Goal: Task Accomplishment & Management: Manage account settings

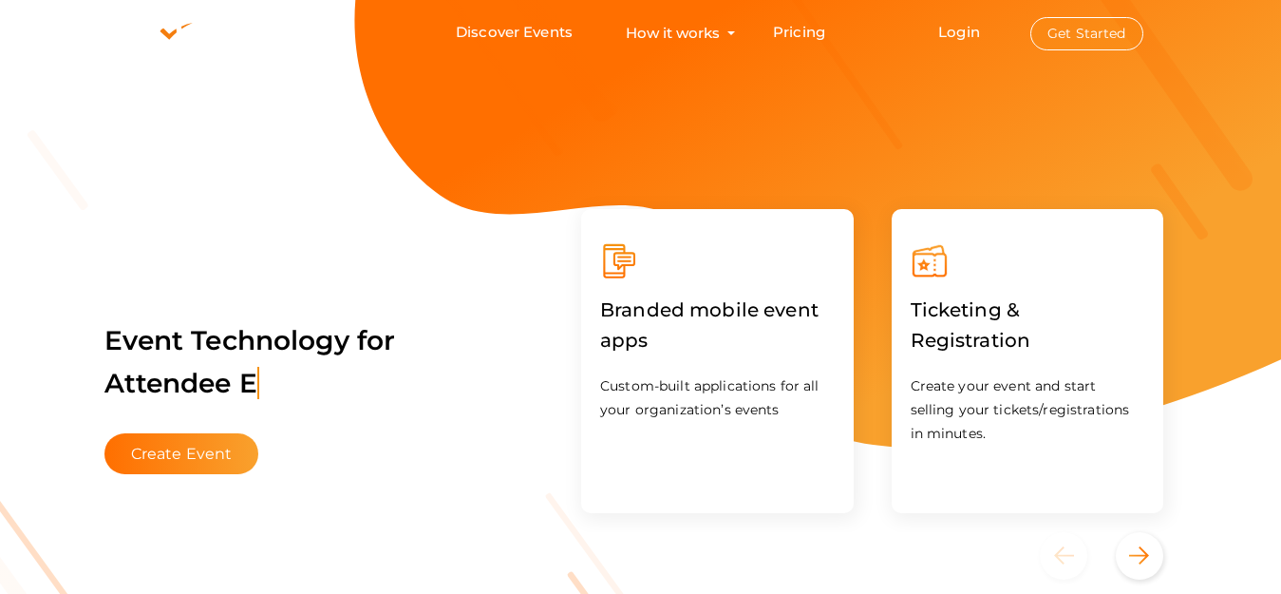
click at [1046, 43] on button "Get Started" at bounding box center [1087, 33] width 113 height 33
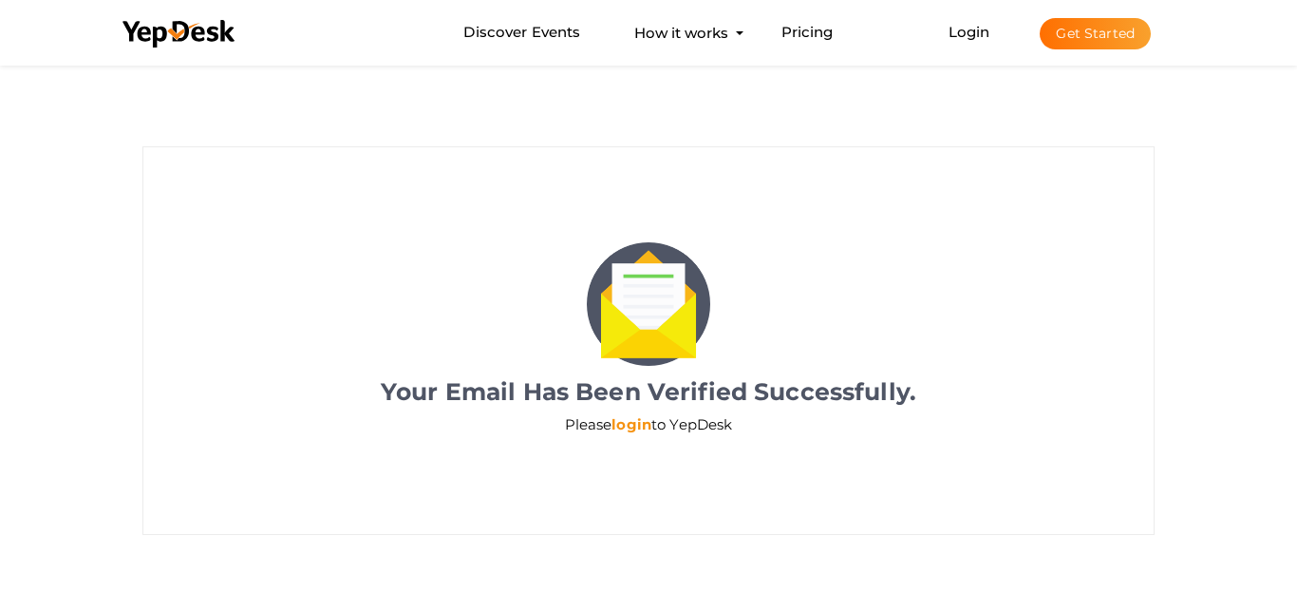
click at [629, 415] on link "login" at bounding box center [632, 424] width 40 height 18
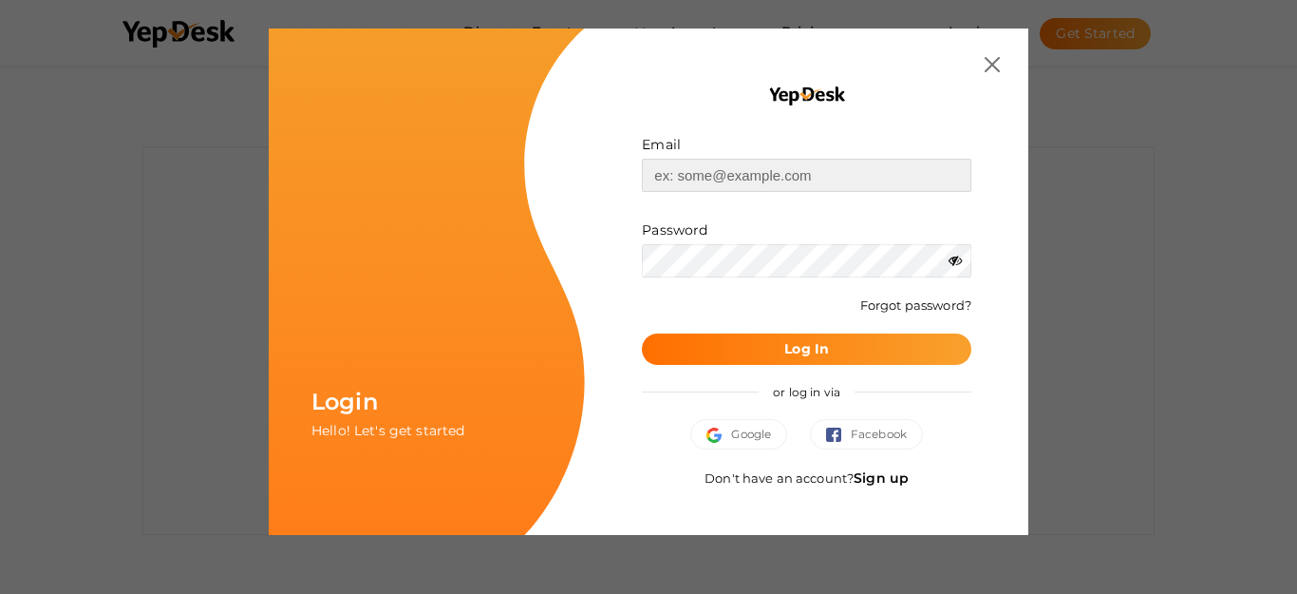
click at [759, 163] on input "text" at bounding box center [807, 175] width 330 height 33
paste input "[EMAIL_ADDRESS][DOMAIN_NAME]"
type input "[EMAIL_ADDRESS][DOMAIN_NAME]"
click at [827, 354] on b "Log In" at bounding box center [807, 348] width 45 height 17
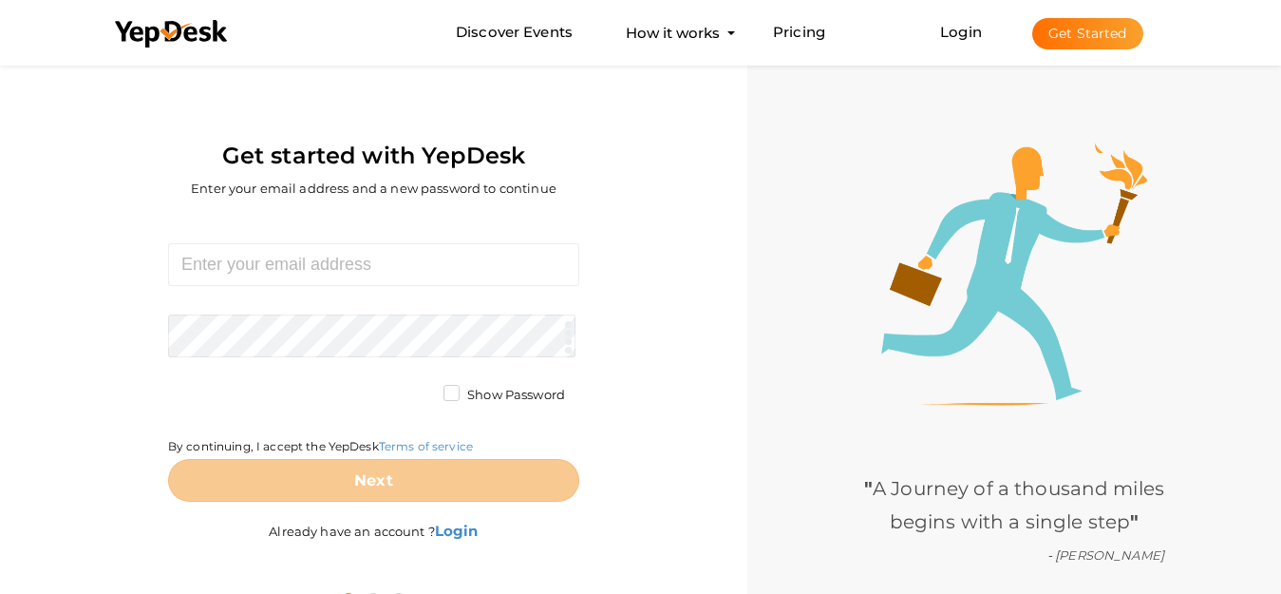
scroll to position [61, 0]
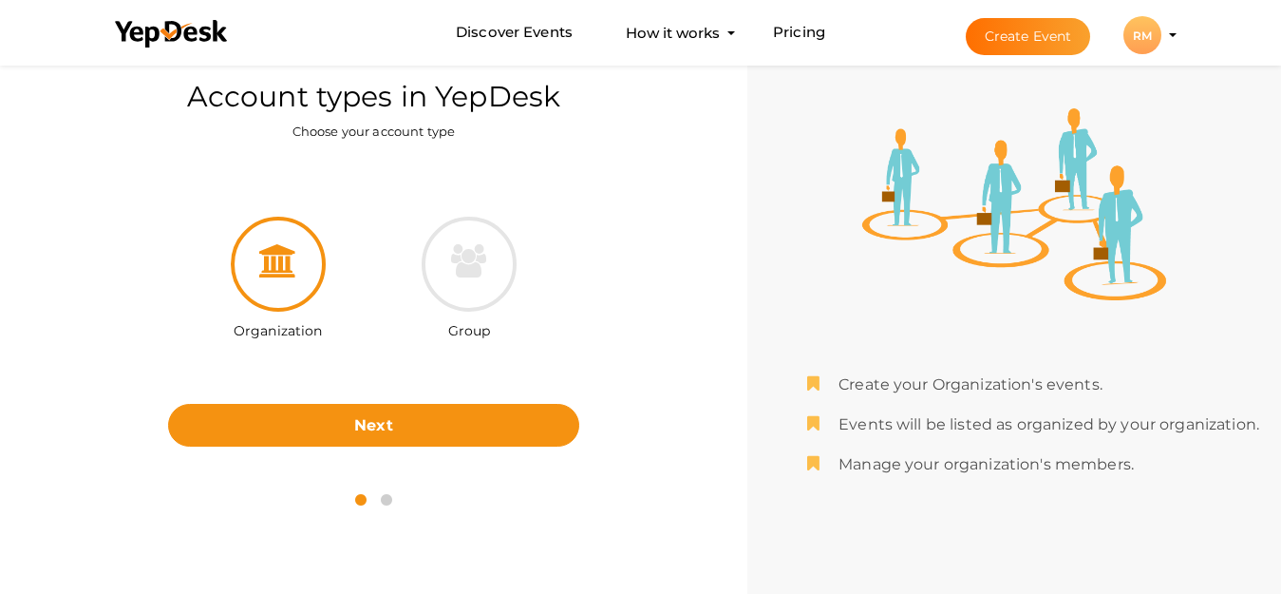
scroll to position [61, 0]
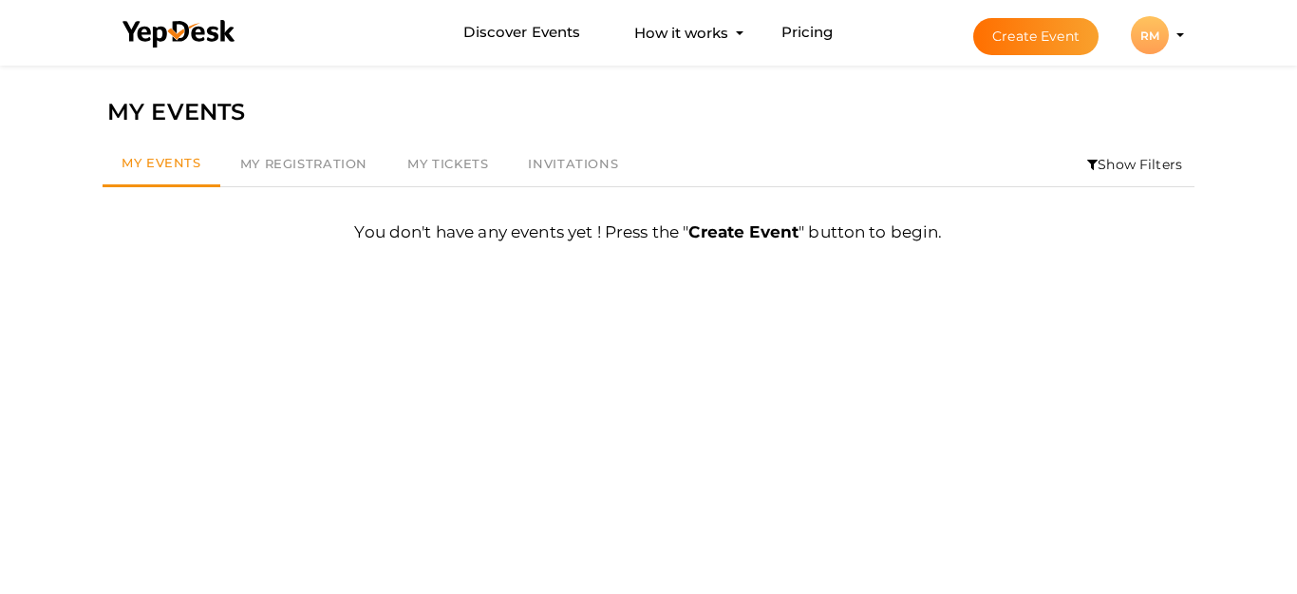
scroll to position [61, 0]
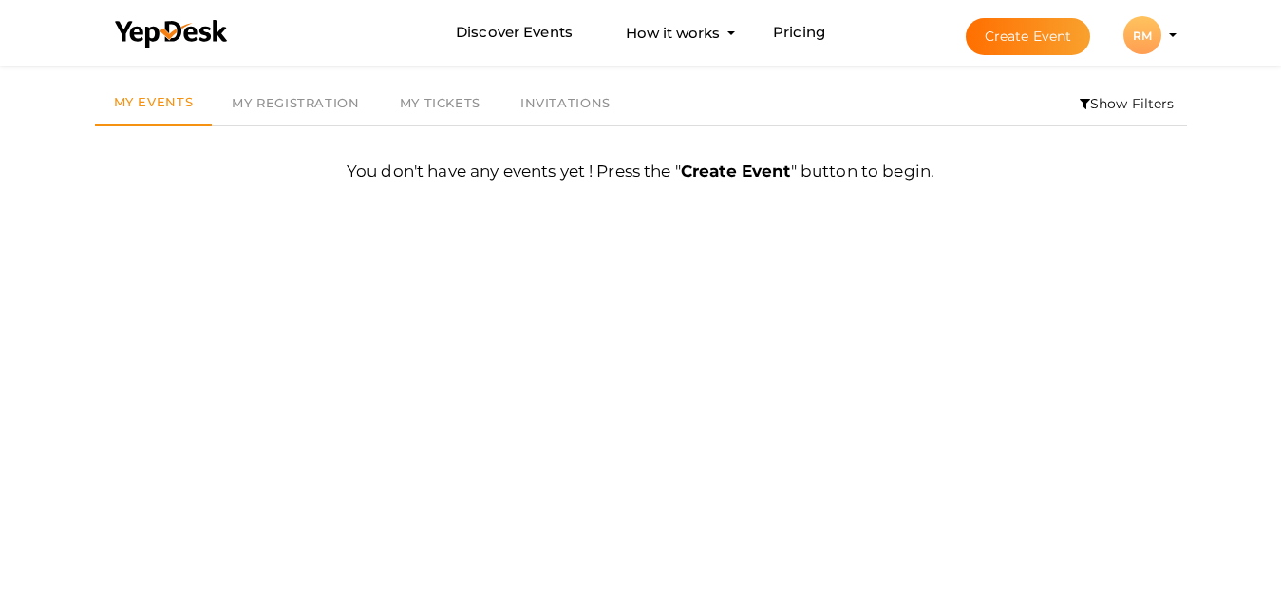
click at [1143, 45] on div "RM" at bounding box center [1143, 35] width 38 height 38
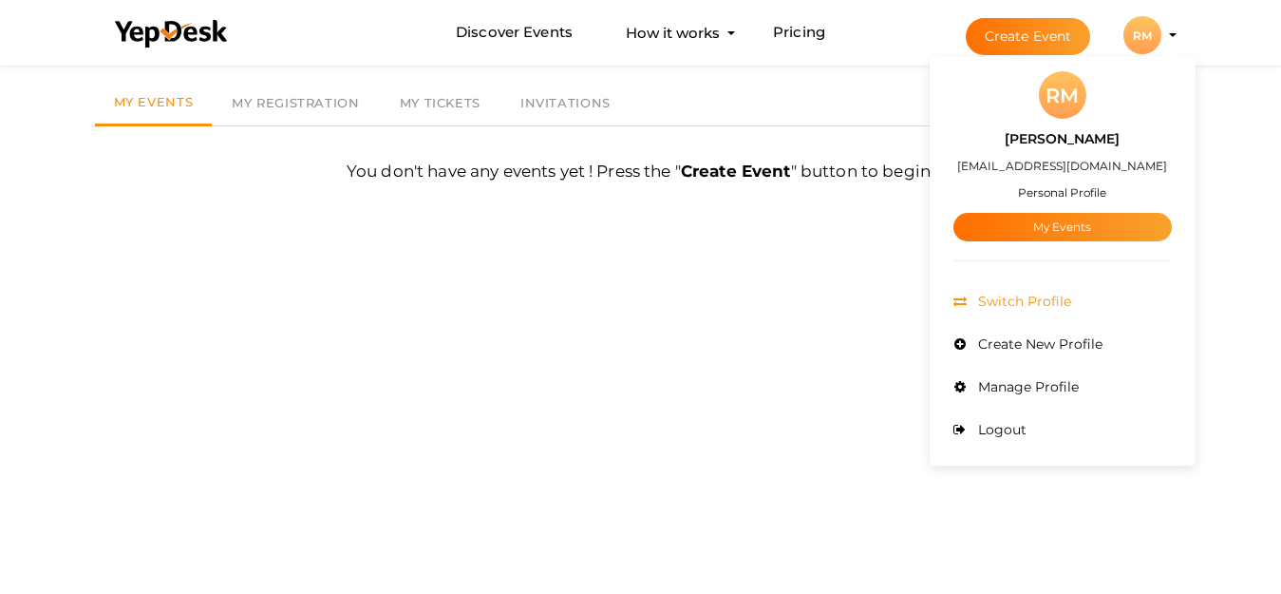
click at [1019, 297] on span "Switch Profile" at bounding box center [1023, 301] width 98 height 17
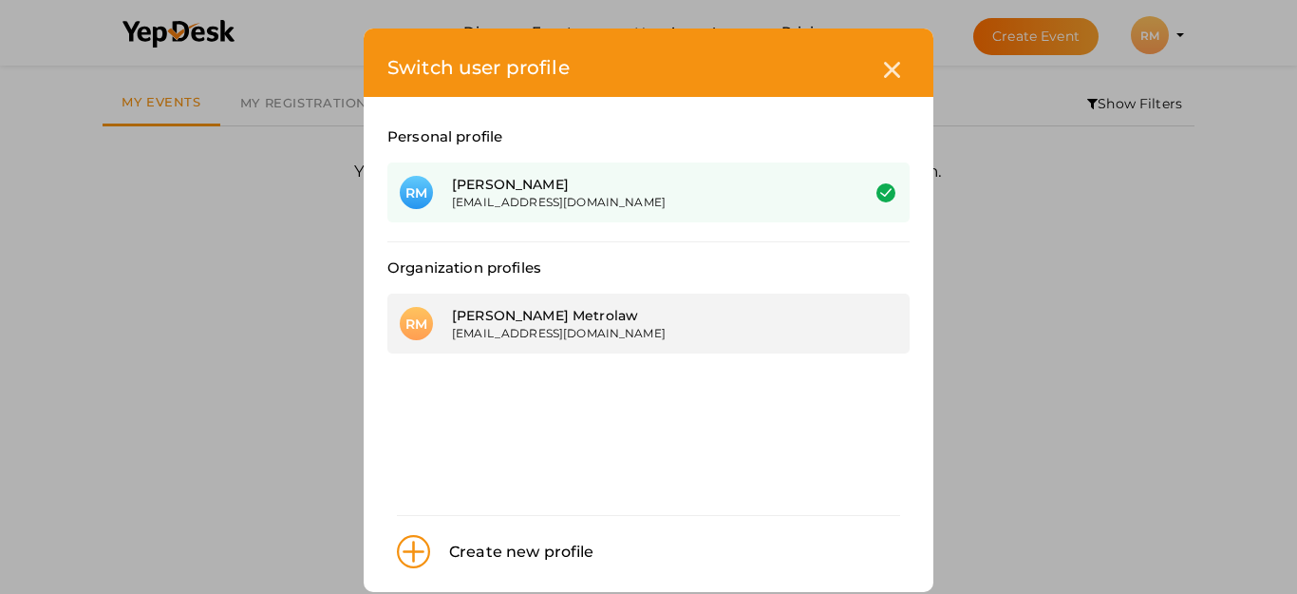
click at [655, 340] on div "[EMAIL_ADDRESS][DOMAIN_NAME]" at bounding box center [641, 333] width 379 height 16
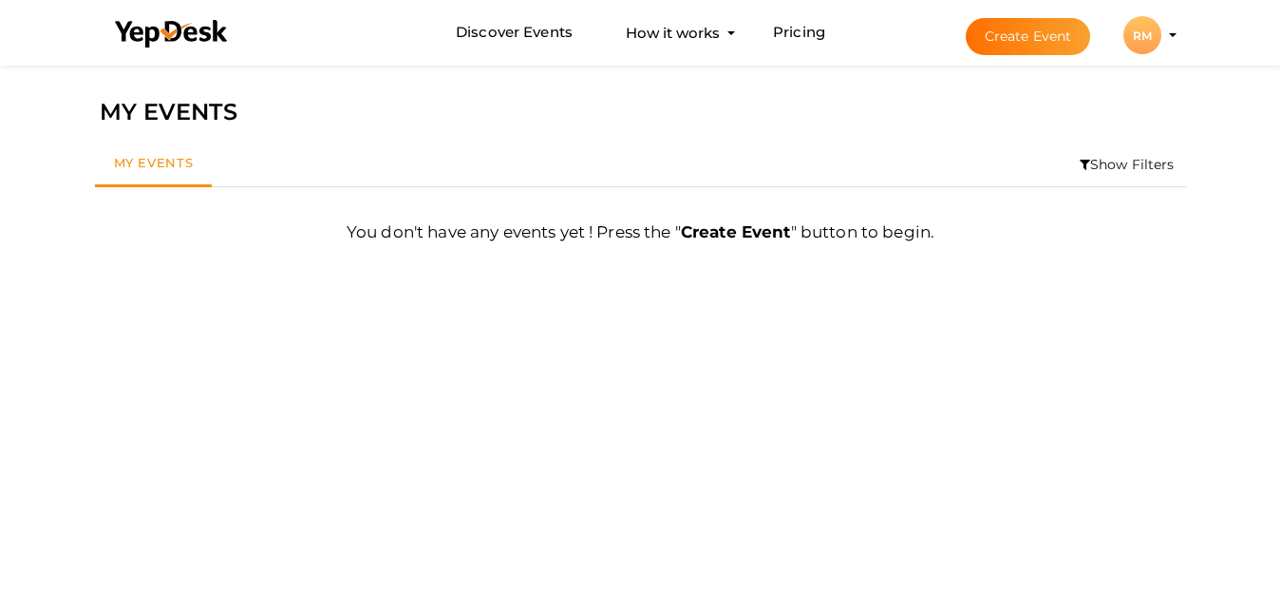
click at [1135, 32] on div "RM" at bounding box center [1143, 35] width 38 height 38
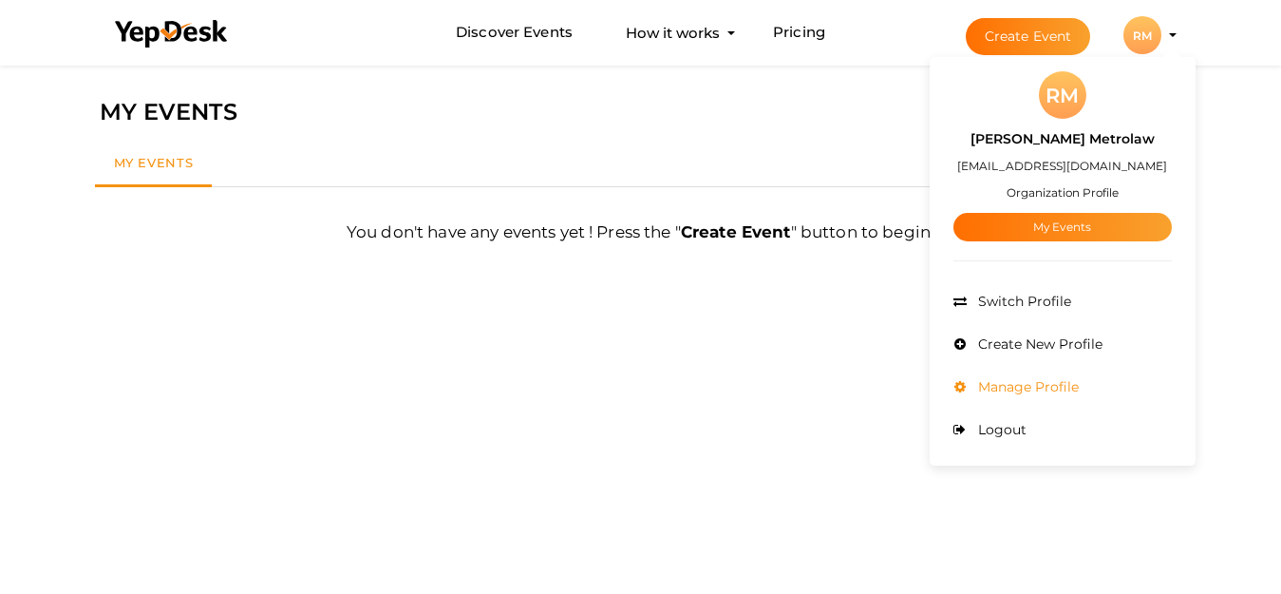
click at [1021, 388] on span "Manage Profile" at bounding box center [1026, 386] width 105 height 17
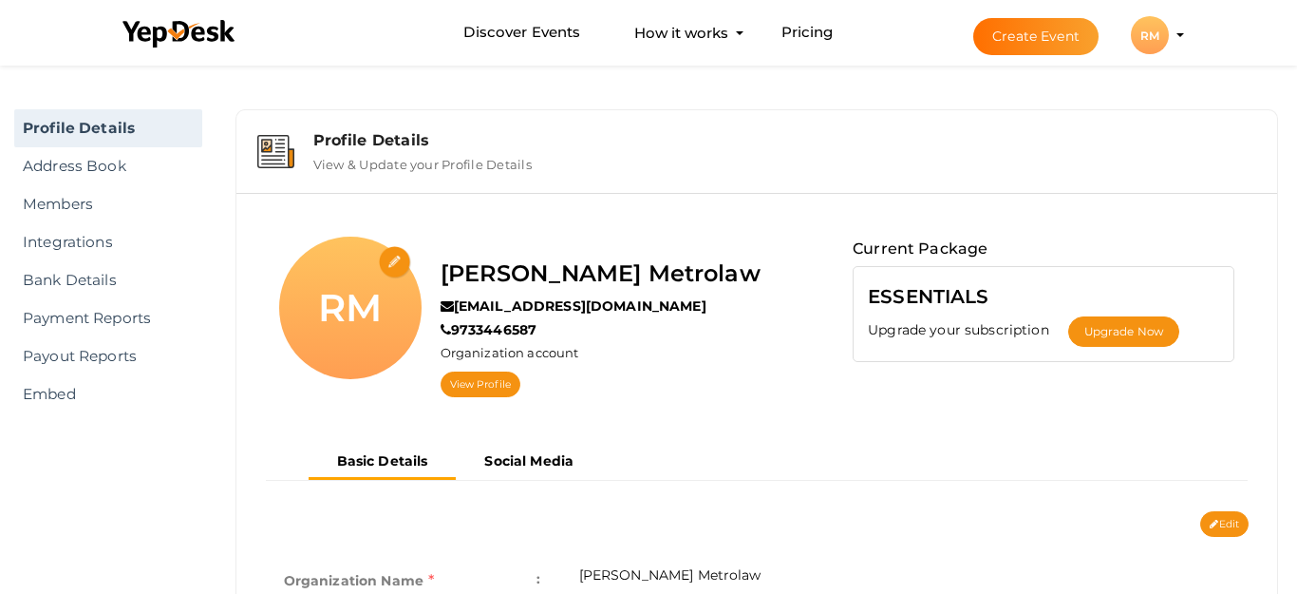
scroll to position [61, 0]
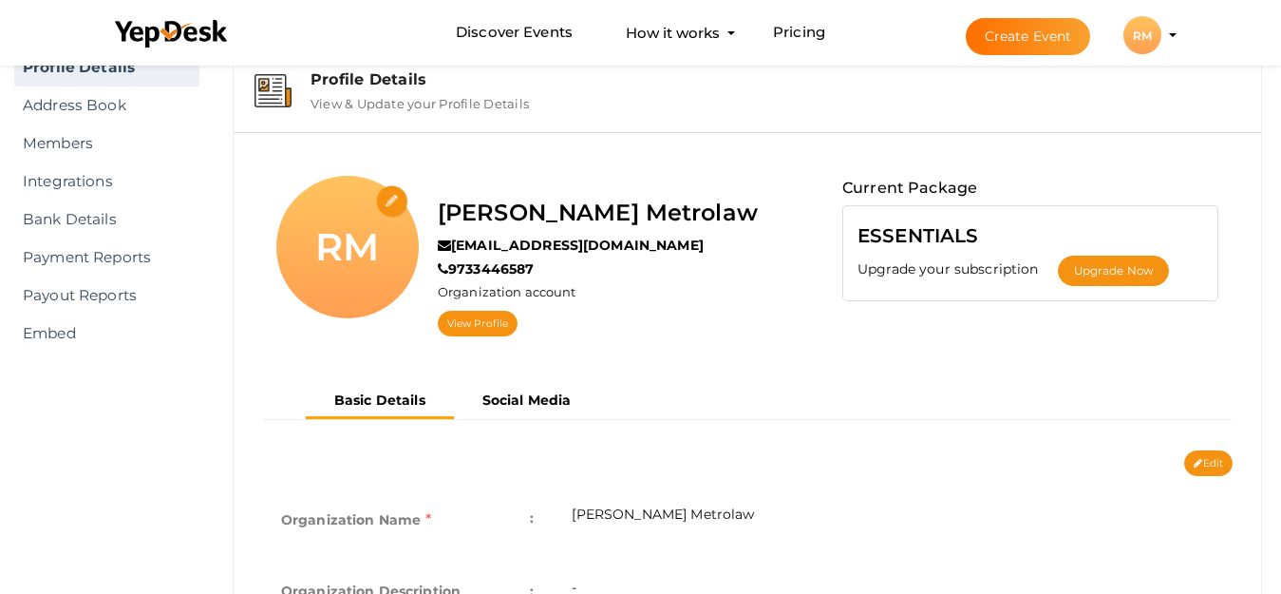
click at [388, 194] on input "file" at bounding box center [392, 201] width 33 height 33
type input "C:\fakepath\logo.png"
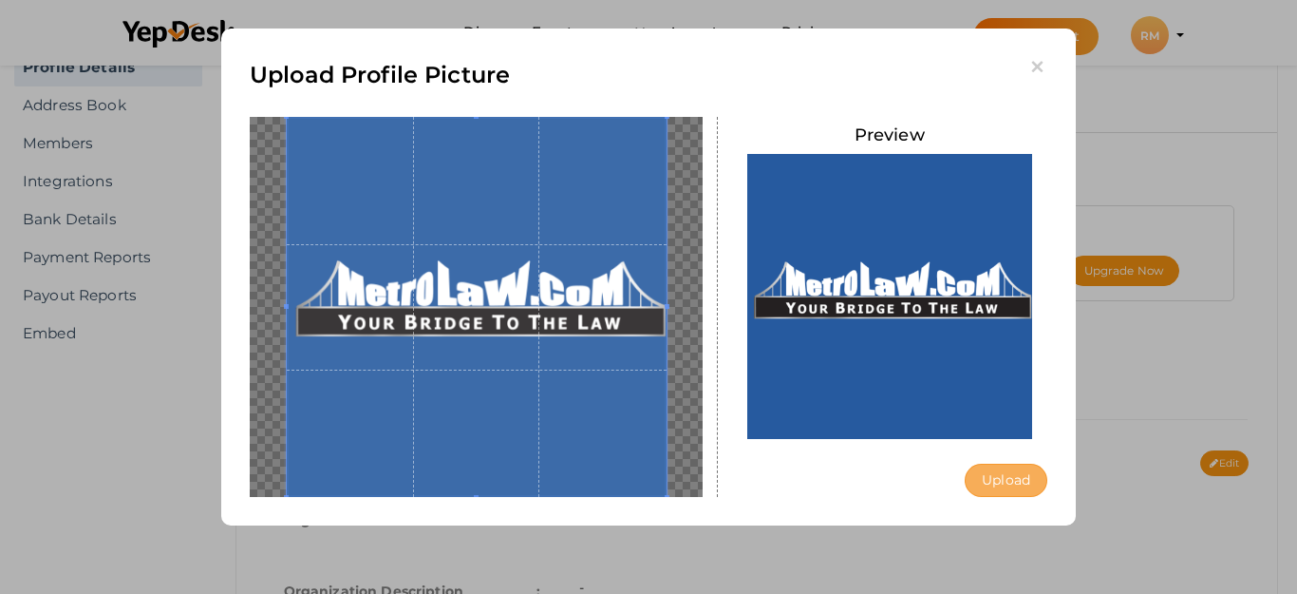
click at [974, 483] on button "Upload" at bounding box center [1006, 480] width 83 height 33
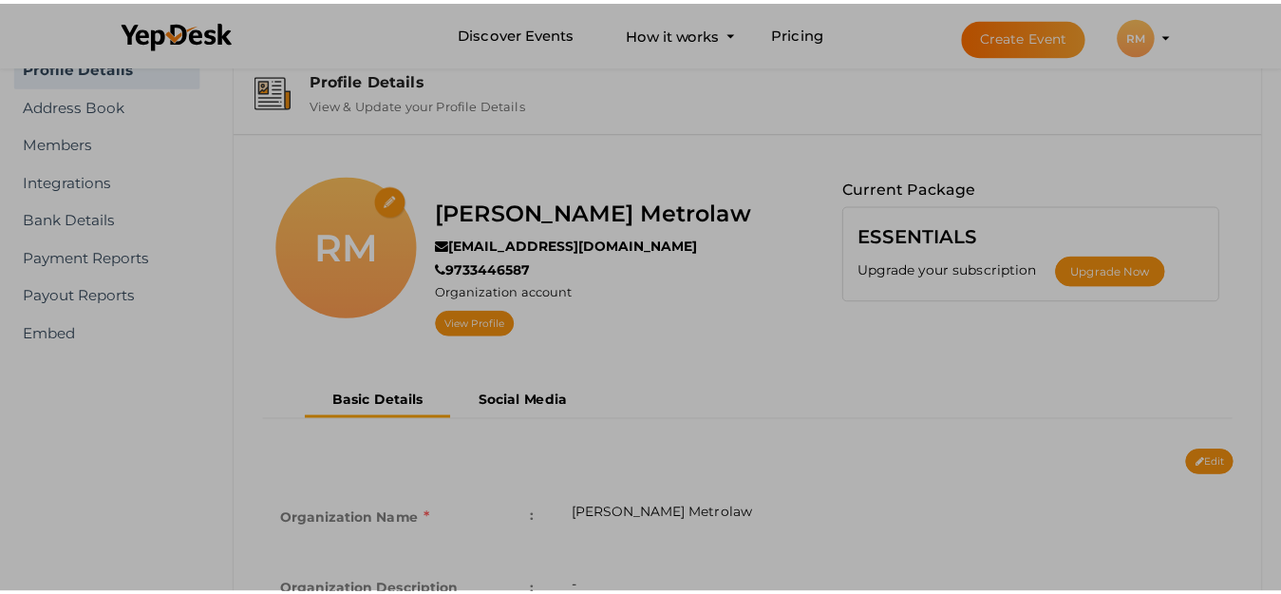
scroll to position [0, 0]
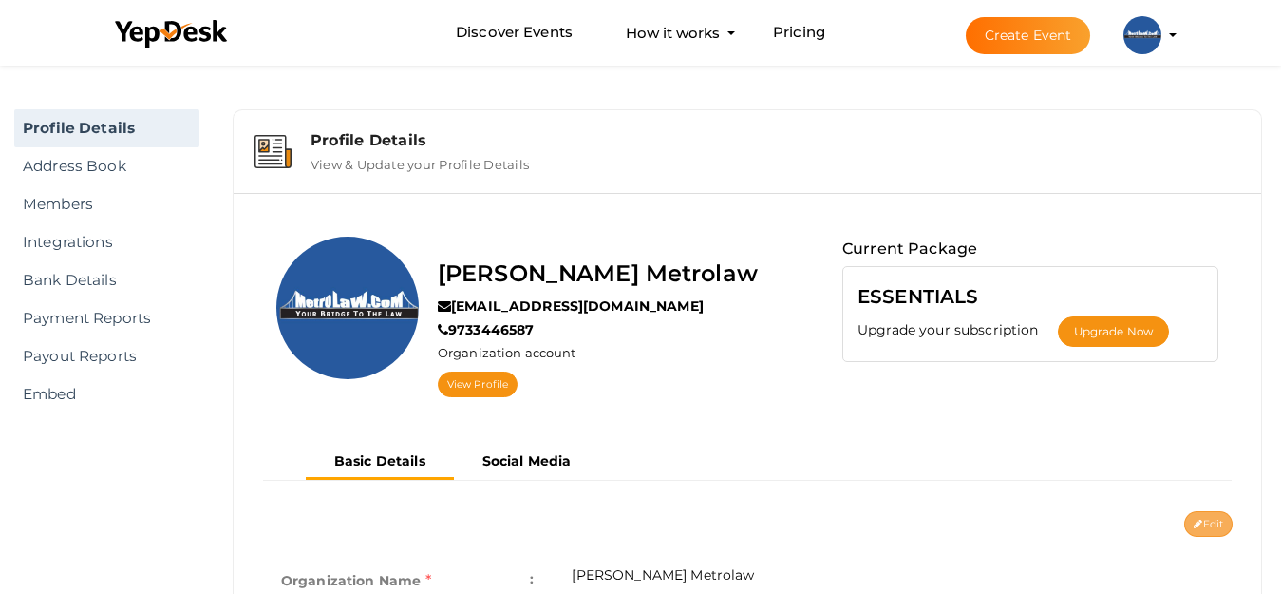
click at [1207, 522] on button "Edit" at bounding box center [1208, 524] width 48 height 26
type input "[PERSON_NAME] Metrolaw"
type input "[EMAIL_ADDRESS][DOMAIN_NAME]"
type input "9733446587"
select select "9"
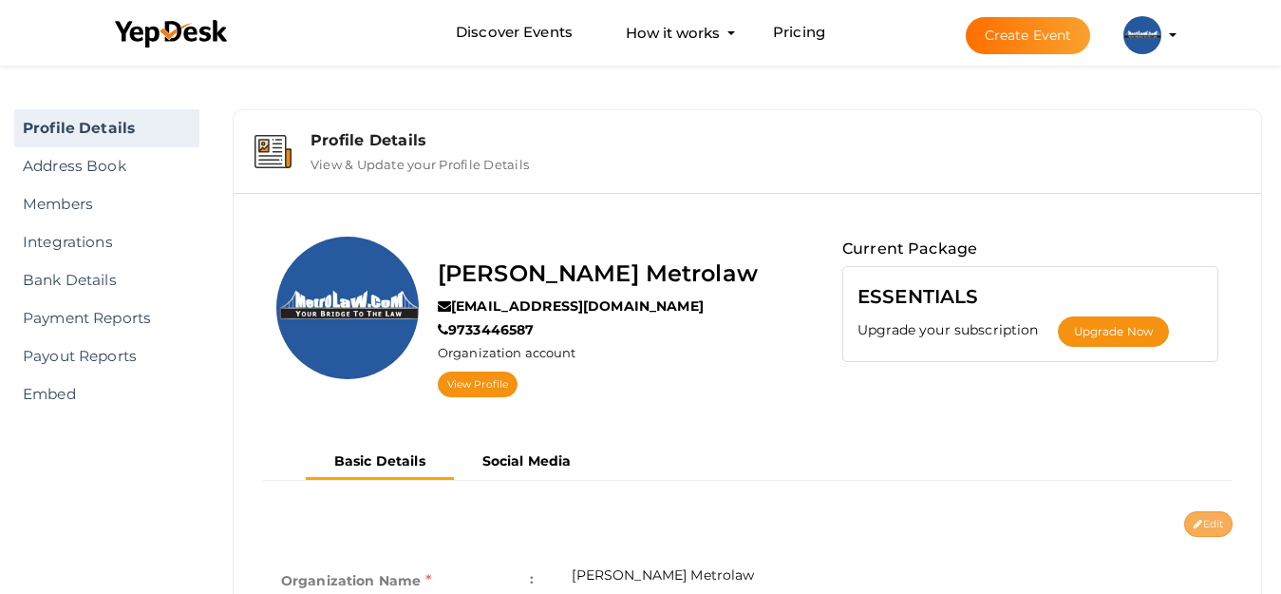
type input "[GEOGRAPHIC_DATA], [GEOGRAPHIC_DATA]"
type input "Robert A. Solomon Metrolaw1"
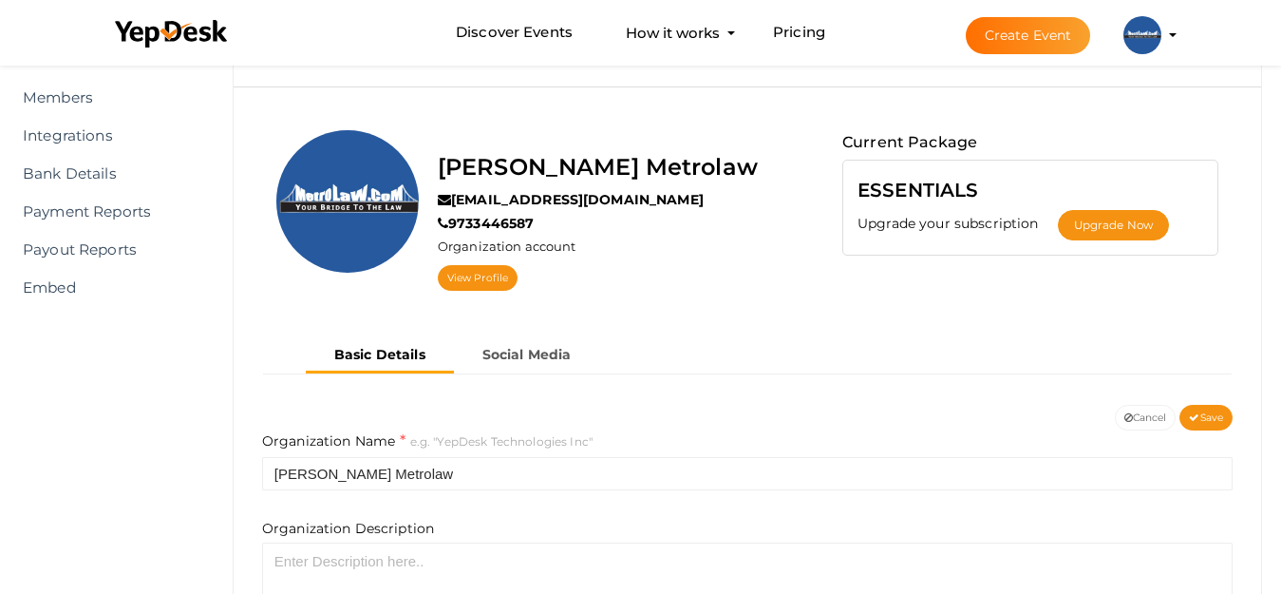
scroll to position [285, 0]
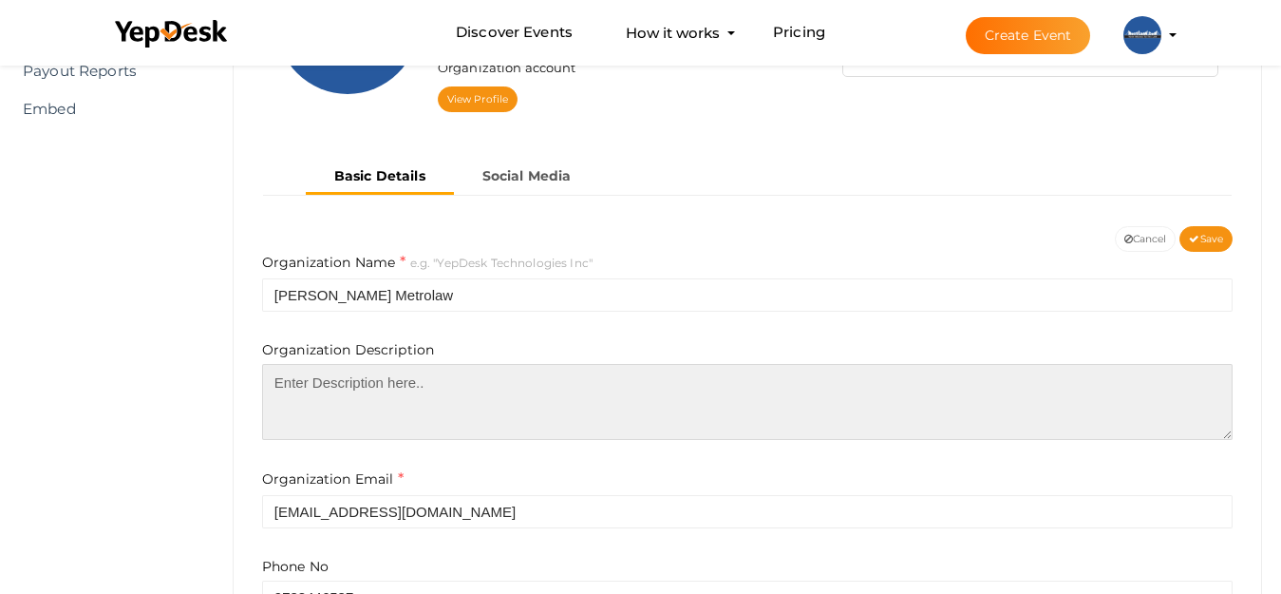
click at [566, 374] on textarea at bounding box center [747, 402] width 971 height 76
paste textarea "Robert A. Solomon Metrolaw is a leading law firm dedicated to helping injury vi…"
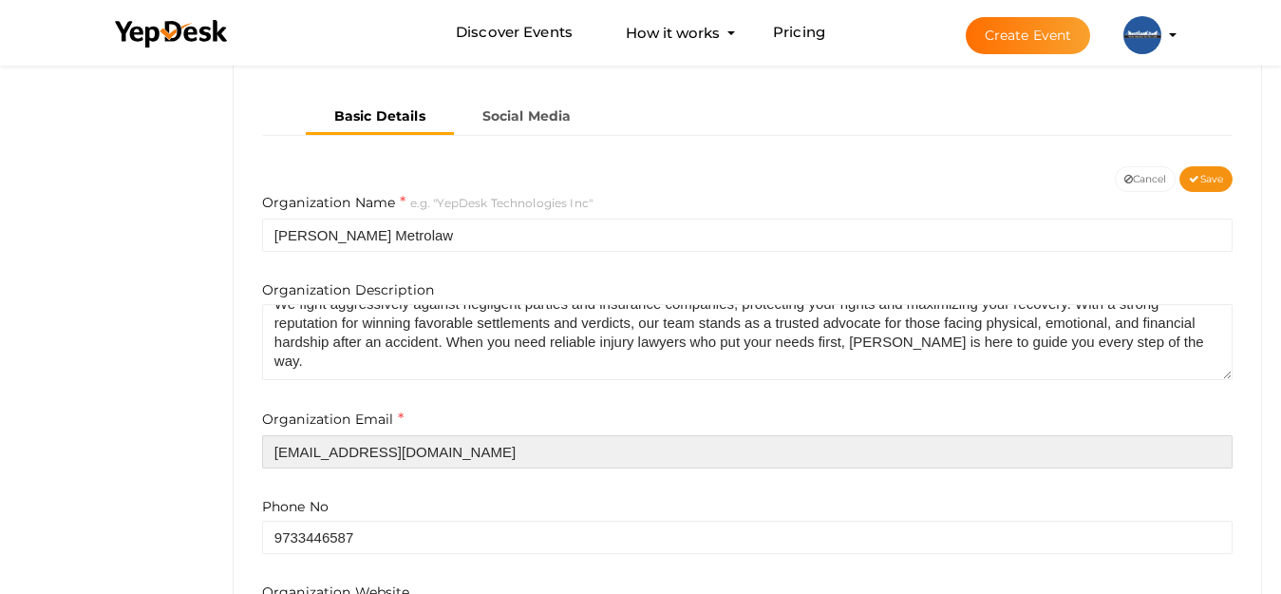
scroll to position [380, 0]
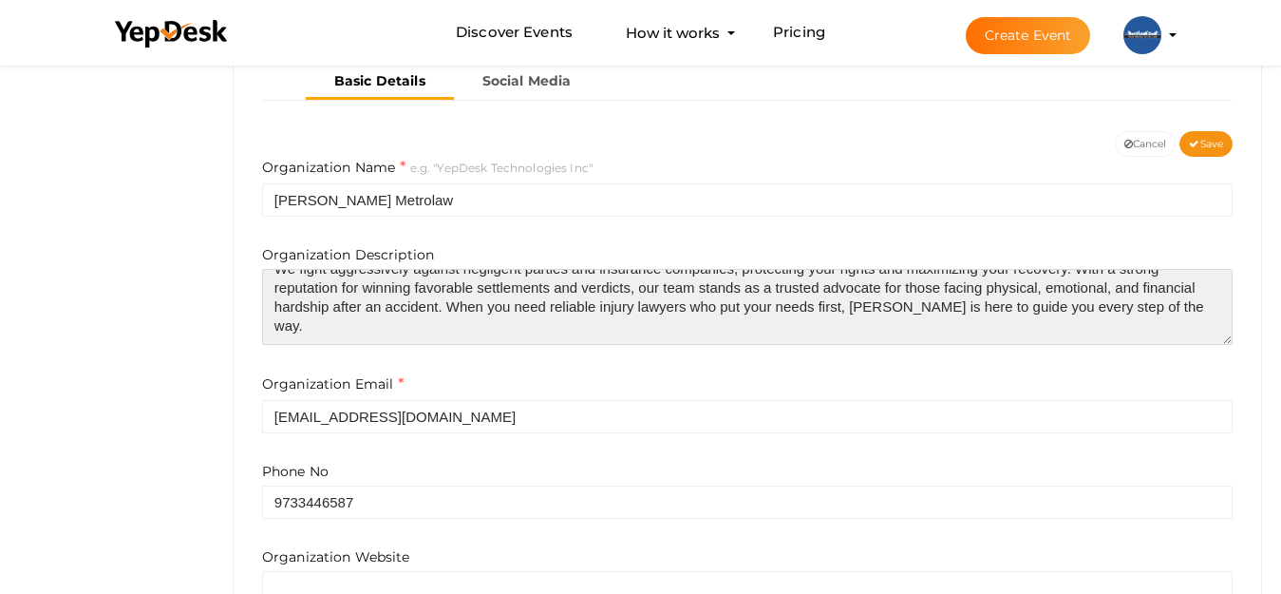
click at [517, 296] on textarea "Robert A. Solomon Metrolaw is a leading law firm dedicated to helping injury vi…" at bounding box center [747, 307] width 971 height 76
paste textarea "<a href="https://metrolaw.com/">injury lawyers</a>"
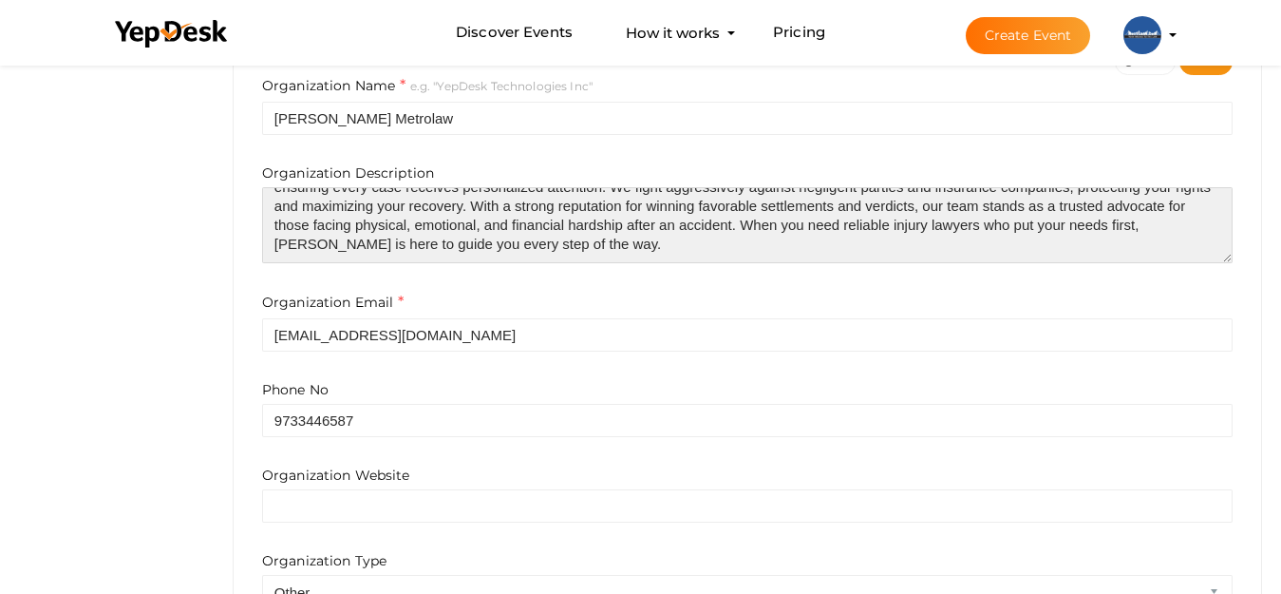
scroll to position [570, 0]
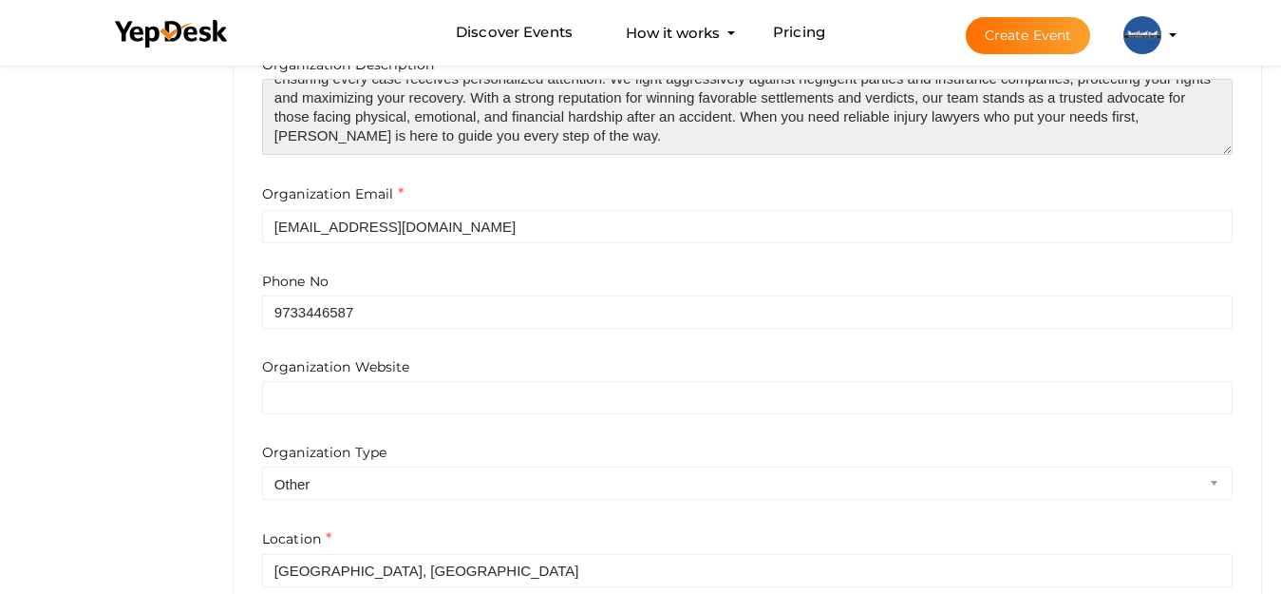
type textarea "Robert A. Solomon Metrolaw is a leading law firm dedicated to helping injury vi…"
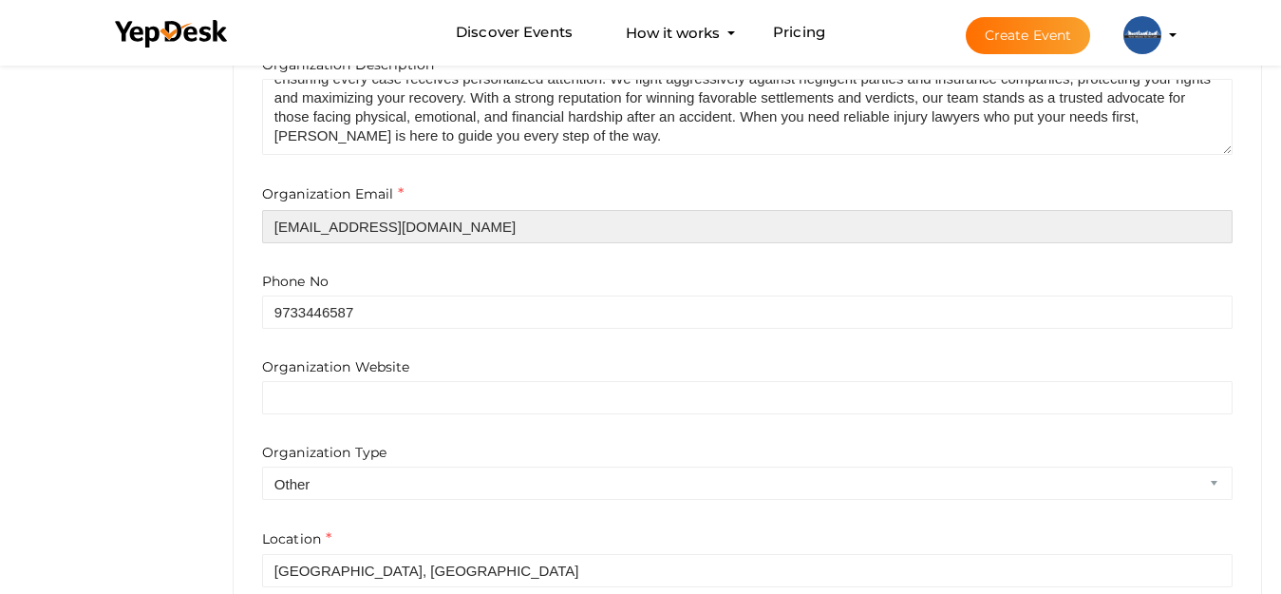
click at [455, 240] on input "[EMAIL_ADDRESS][DOMAIN_NAME]" at bounding box center [747, 226] width 971 height 33
paste input "rsolomon@metrolaw"
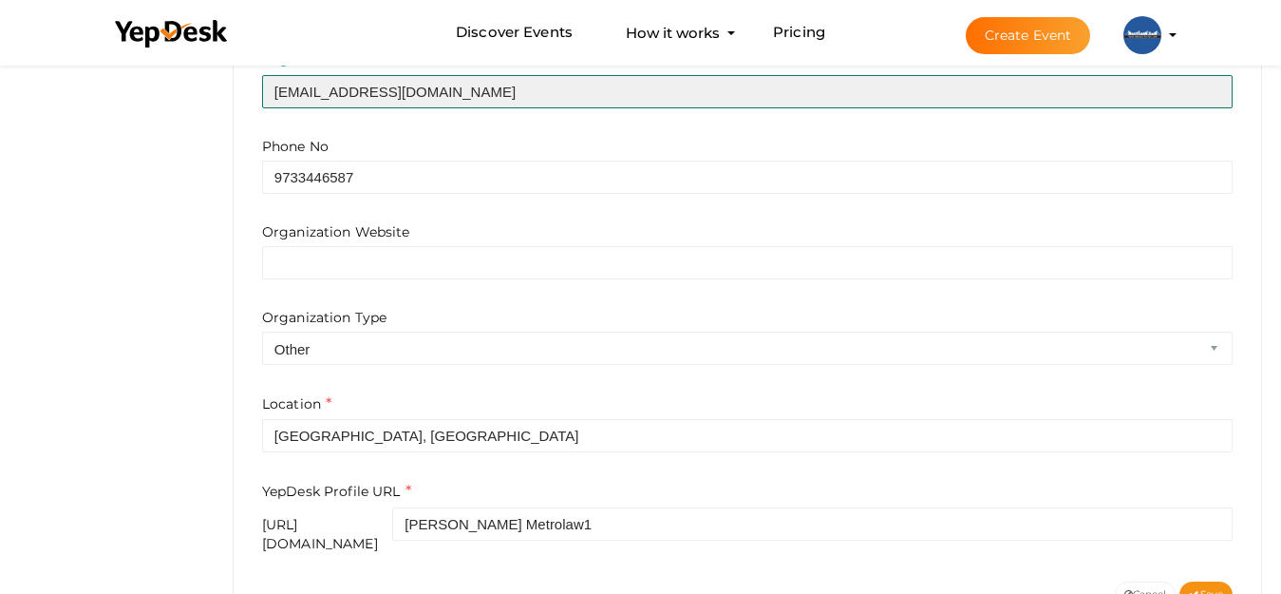
scroll to position [759, 0]
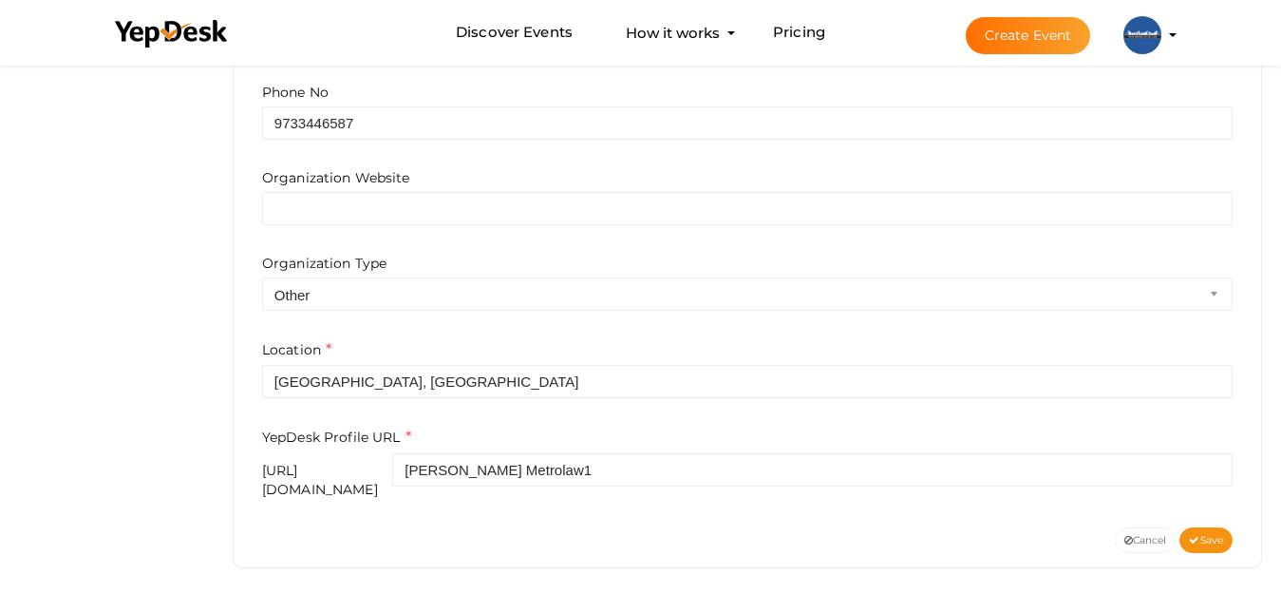
type input "[EMAIL_ADDRESS][DOMAIN_NAME]"
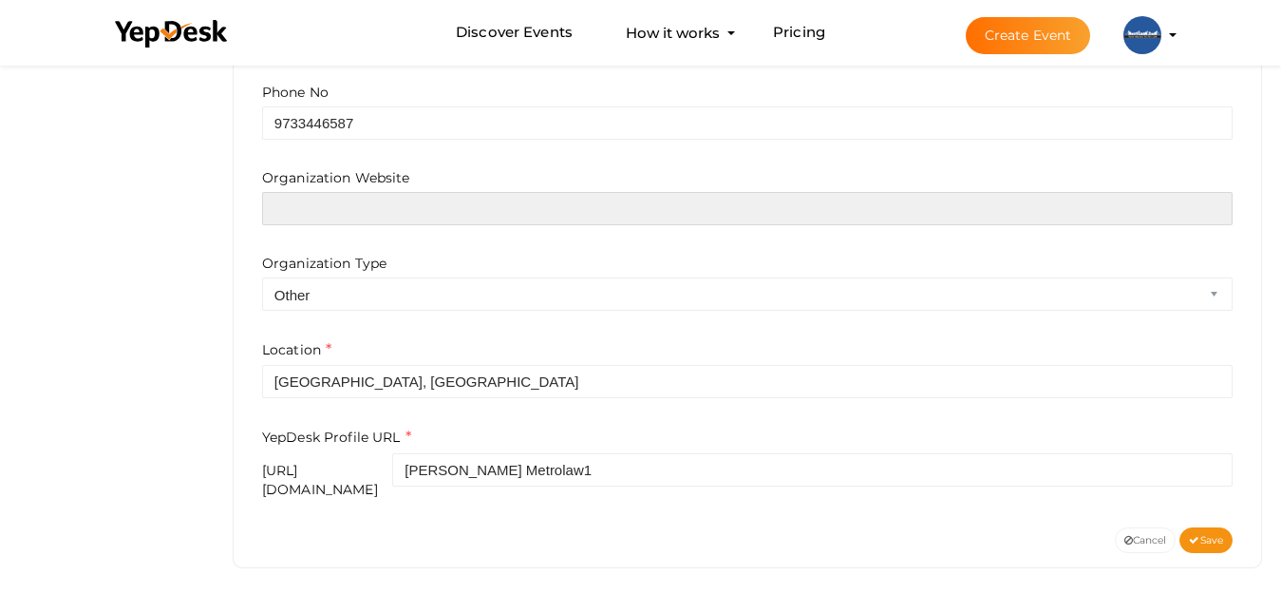
click at [422, 217] on input "text" at bounding box center [747, 208] width 971 height 33
paste input "https://metrolaw.com/"
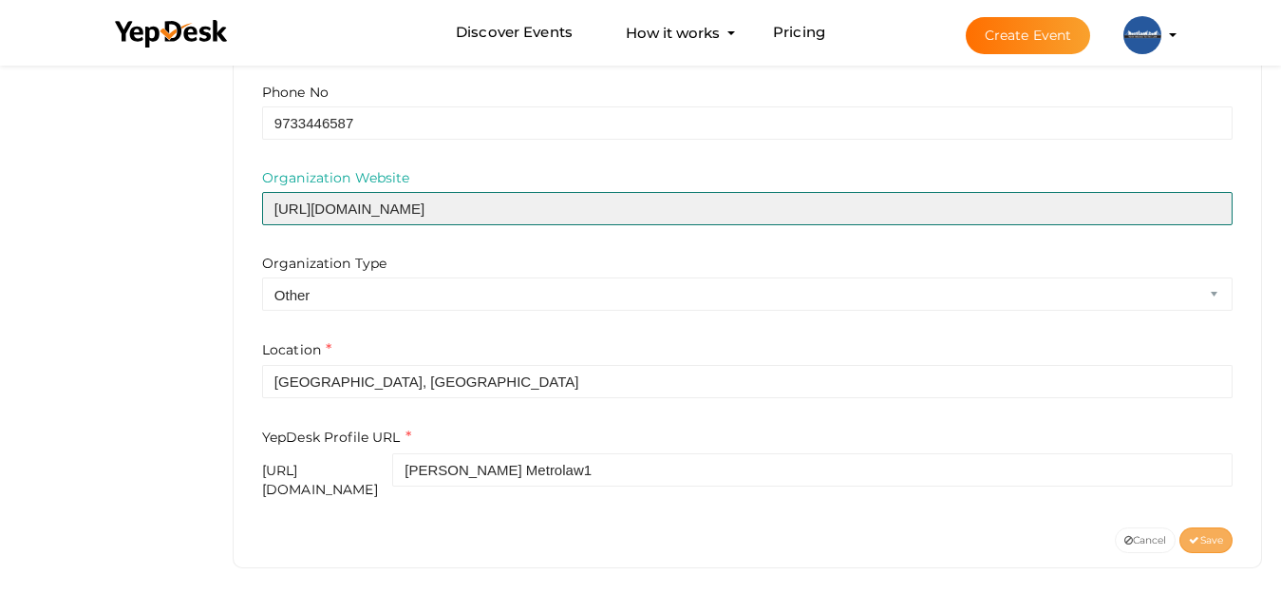
type input "https://metrolaw.com/"
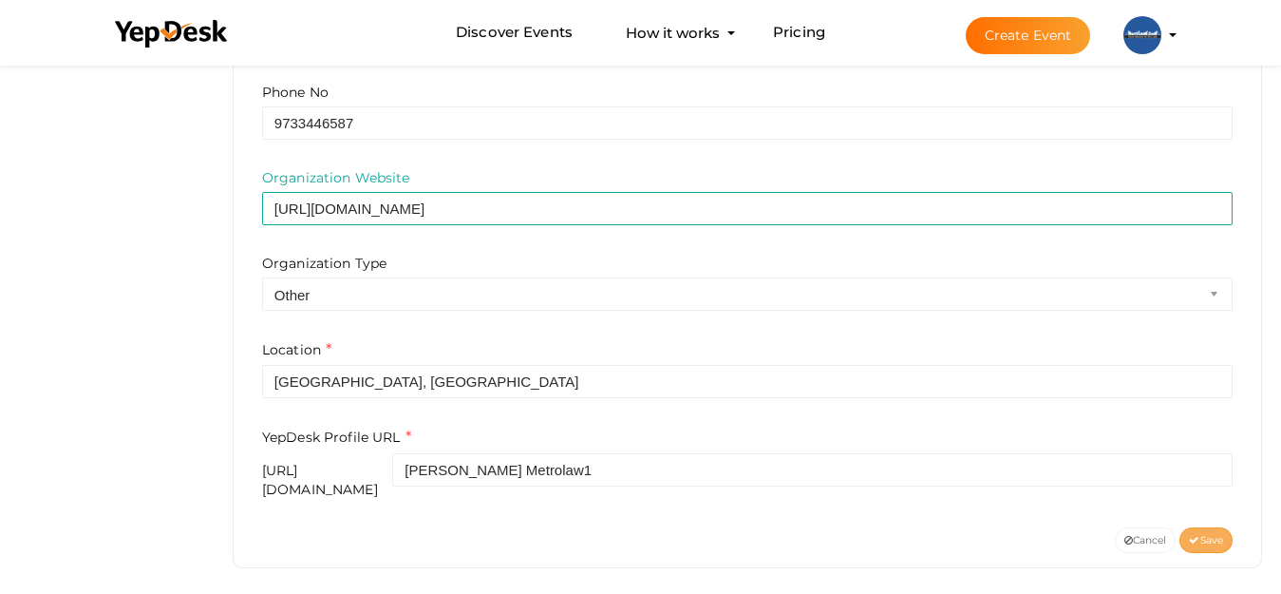
click at [1198, 534] on span "Save" at bounding box center [1206, 540] width 34 height 12
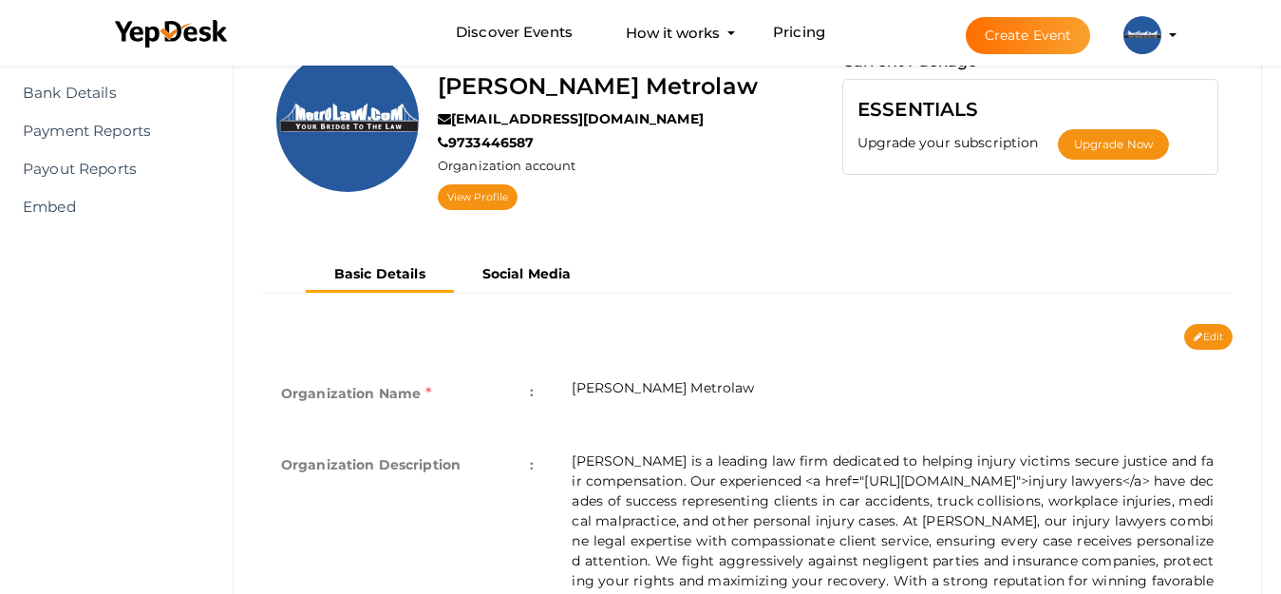
scroll to position [14, 0]
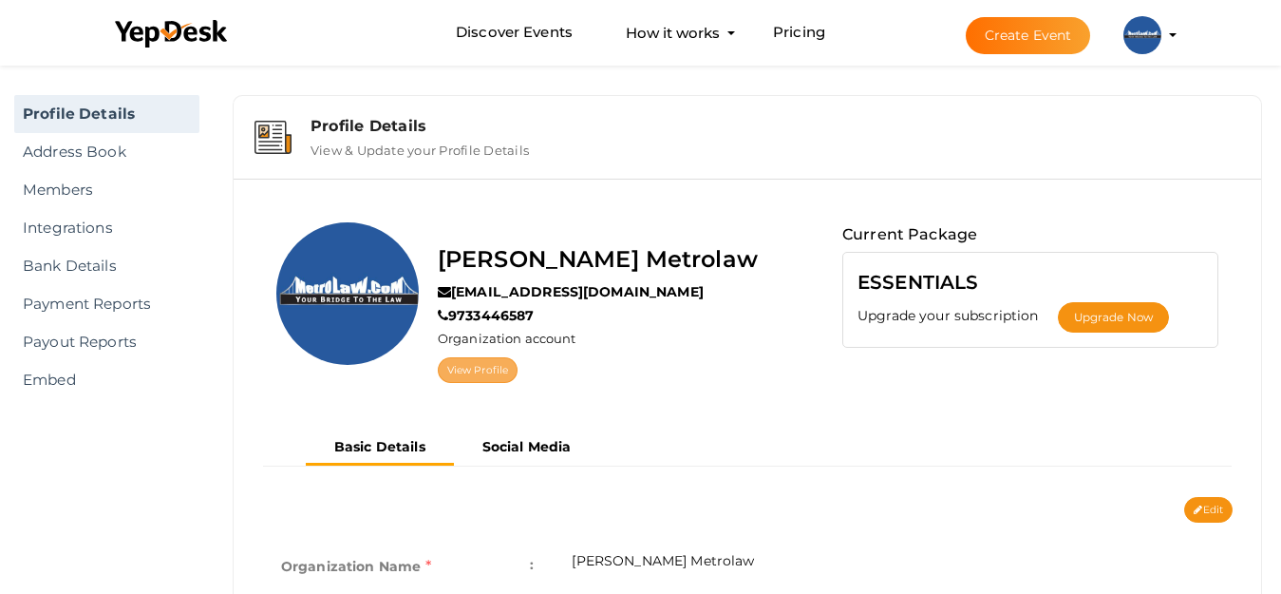
click at [473, 375] on link "View Profile" at bounding box center [478, 370] width 80 height 26
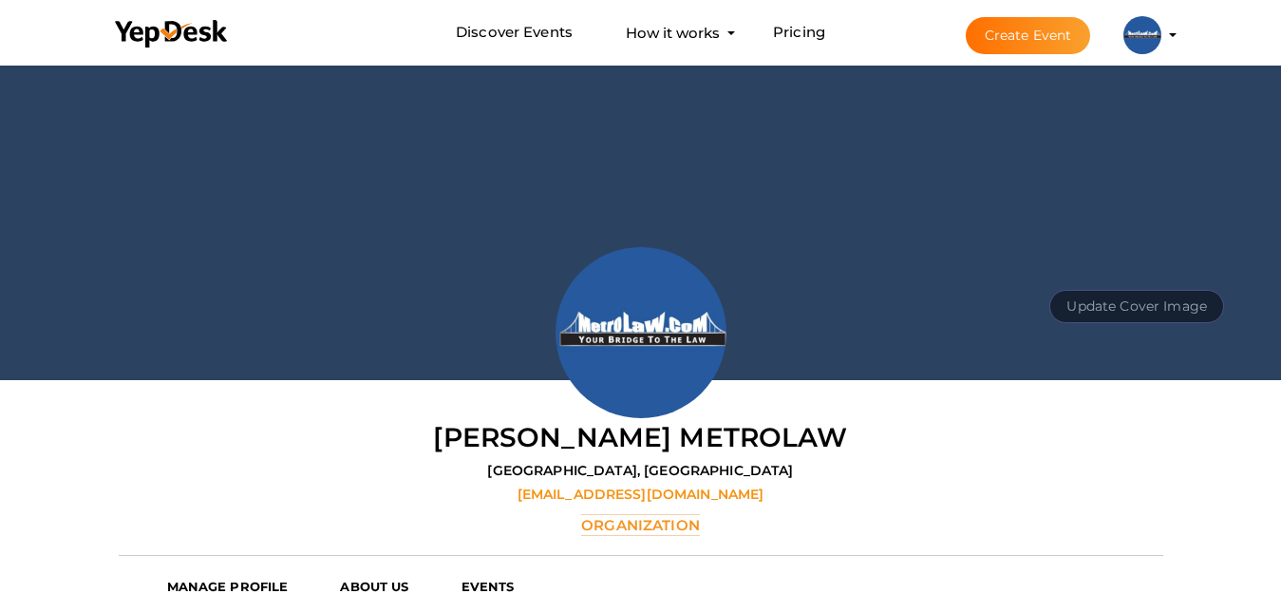
scroll to position [61, 0]
click at [1085, 294] on button "Update Cover Image" at bounding box center [1137, 306] width 175 height 33
click at [1140, 271] on input "file" at bounding box center [1135, 263] width 150 height 33
type input "C:\fakepath\anneer.jpg"
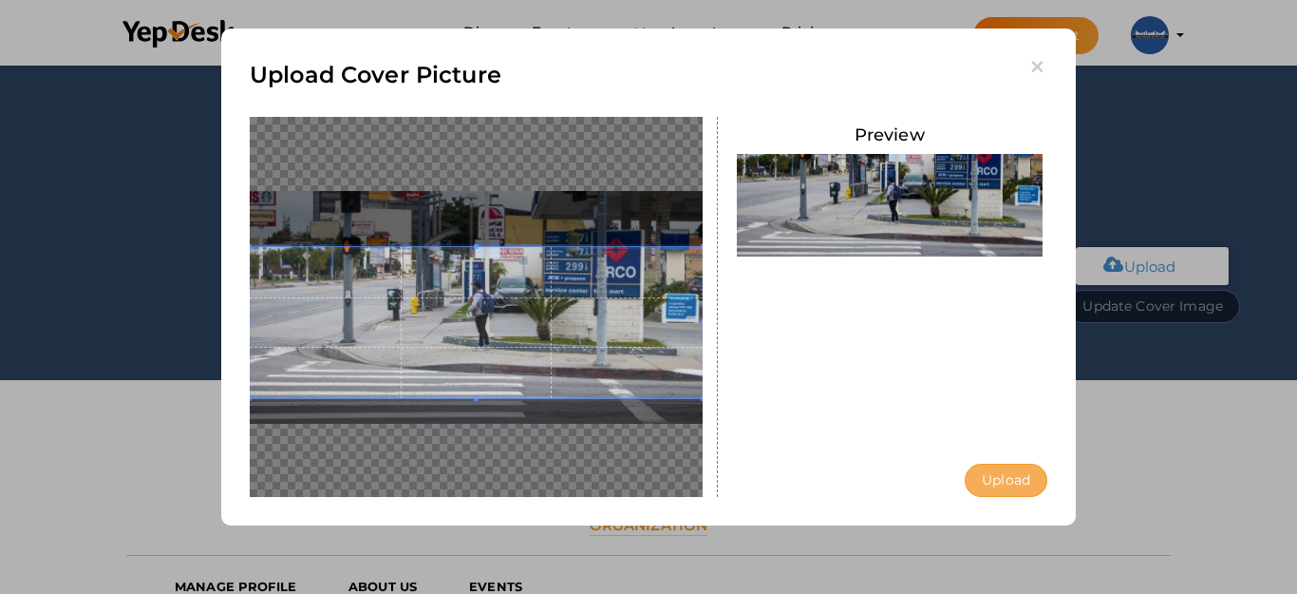
click at [984, 481] on button "Upload" at bounding box center [1006, 480] width 83 height 33
